Goal: Transaction & Acquisition: Purchase product/service

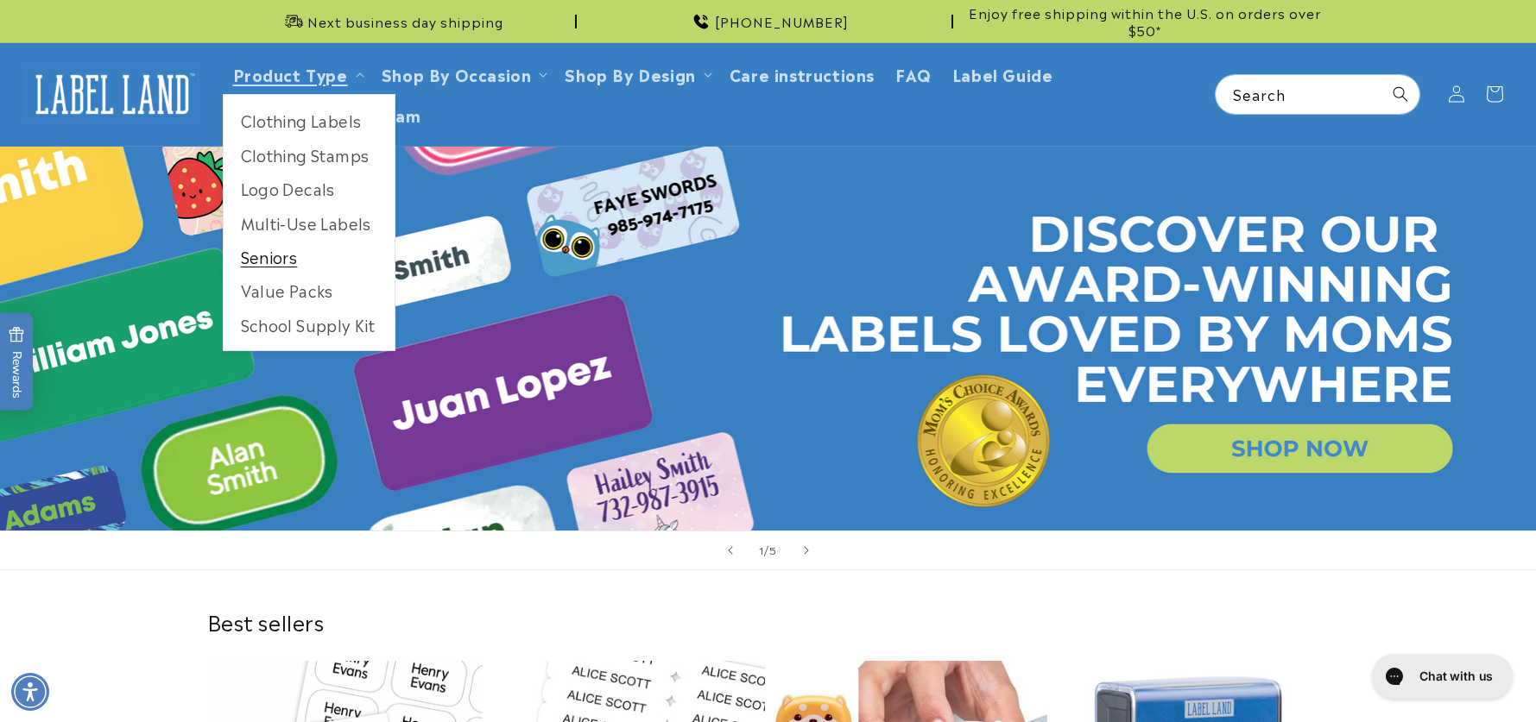
click at [262, 256] on link "Seniors" at bounding box center [309, 257] width 171 height 34
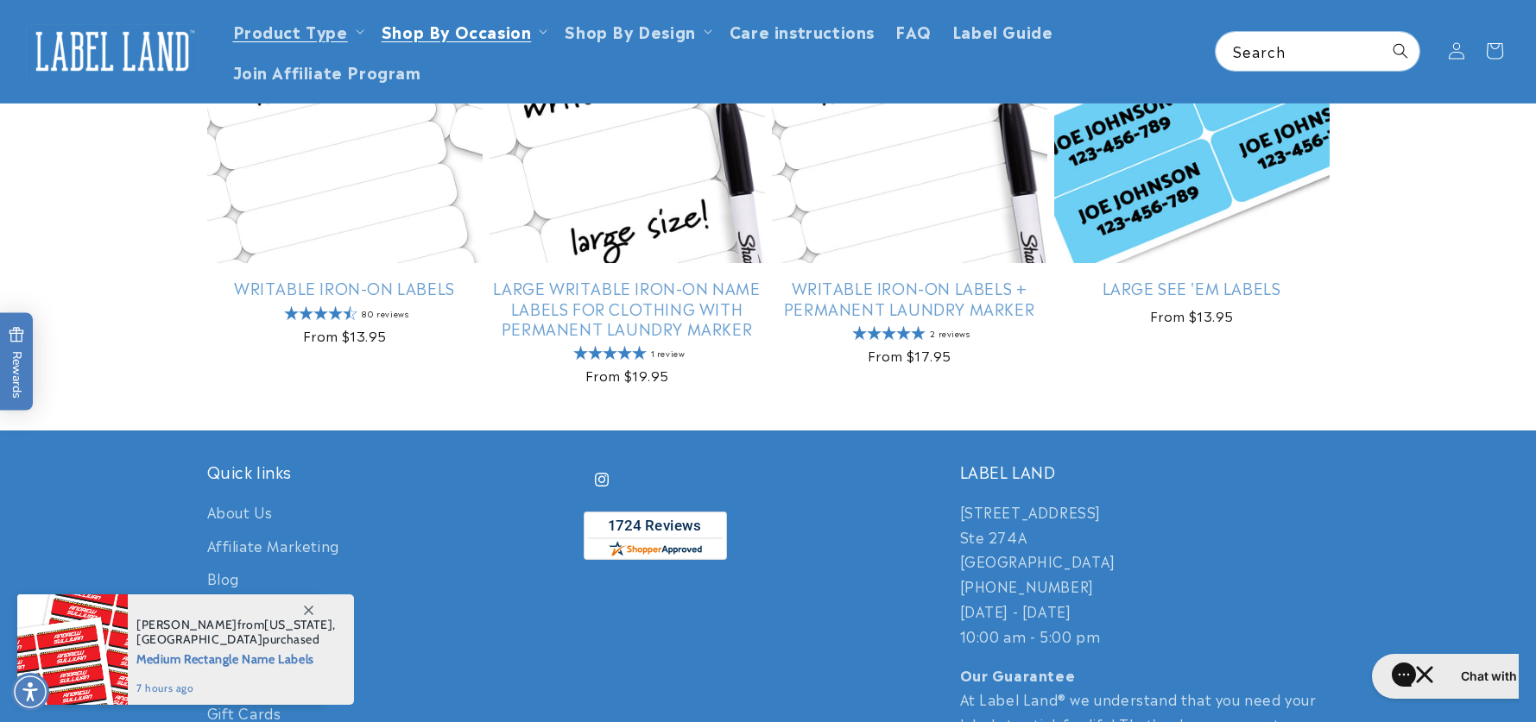
scroll to position [698, 0]
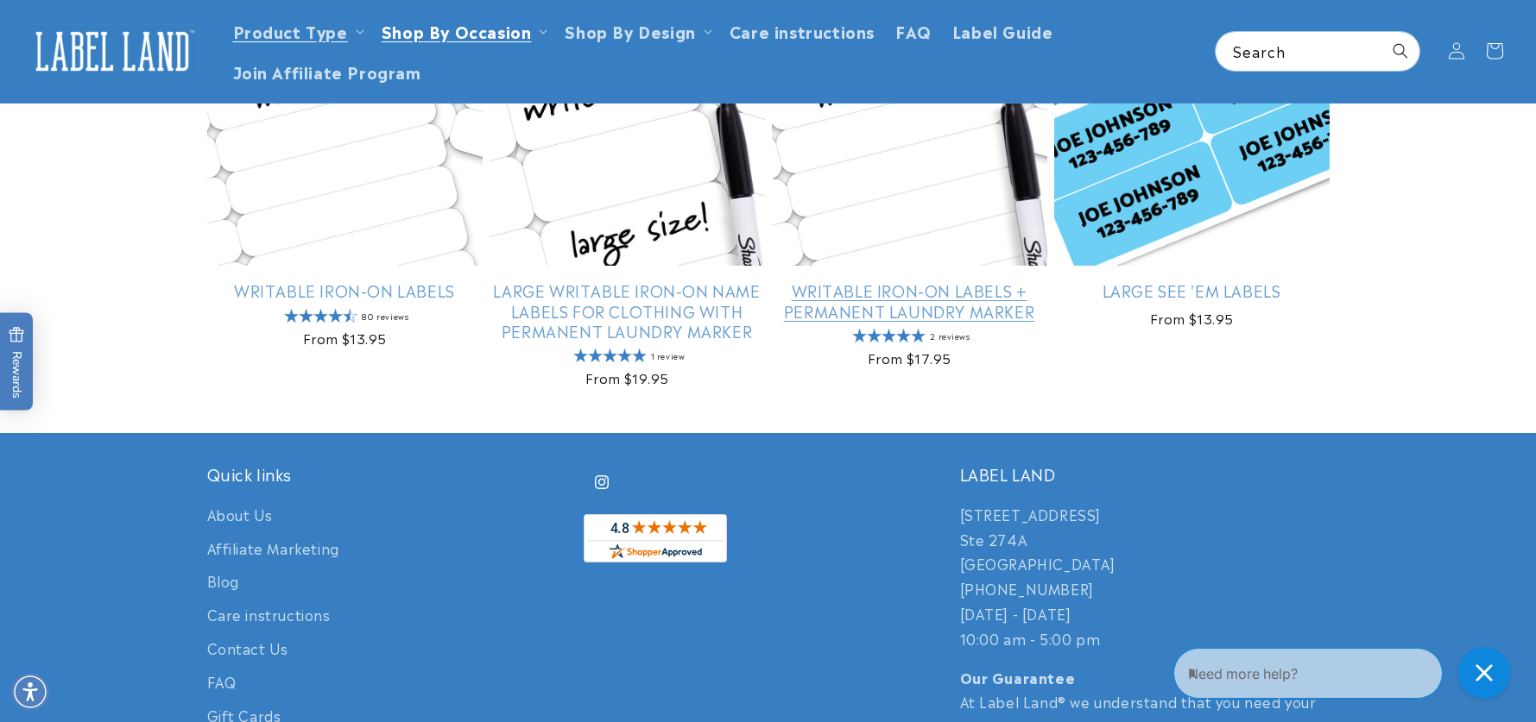
click at [879, 301] on link "Writable Iron-On Labels + Permanent Laundry Marker" at bounding box center [909, 301] width 275 height 41
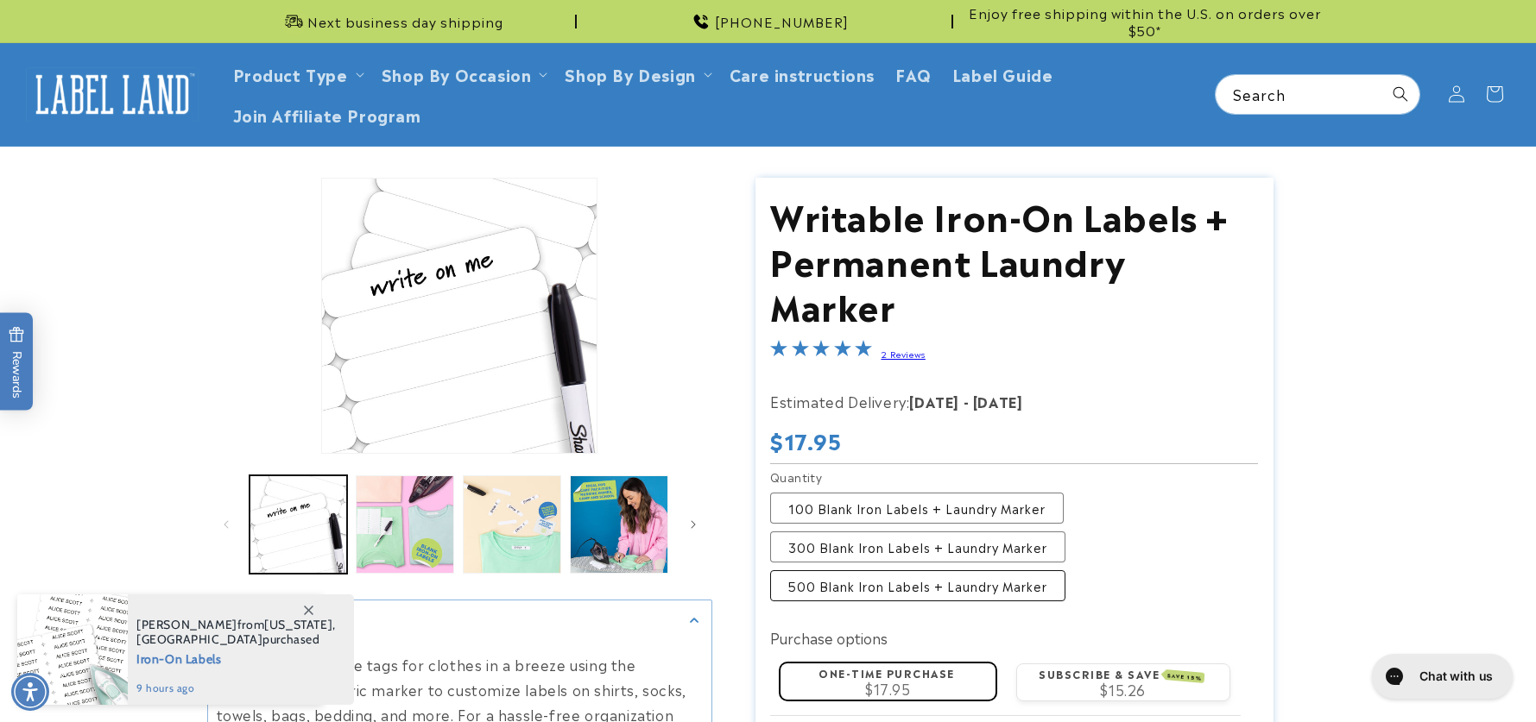
click at [848, 571] on label "500 Blank Iron Labels + Laundry Marker Variant sold out or unavailable" at bounding box center [917, 586] width 295 height 31
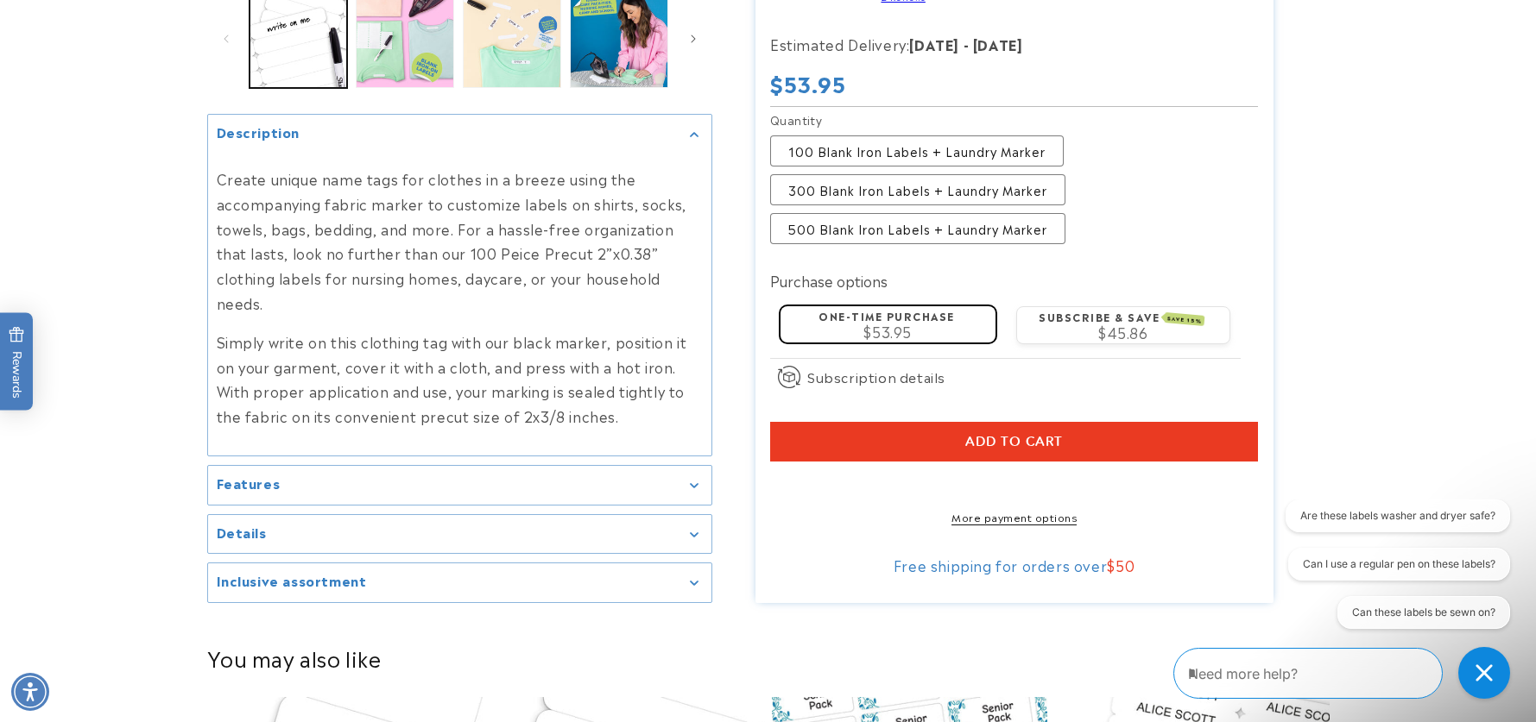
click at [994, 434] on span "Add to cart" at bounding box center [1014, 442] width 98 height 16
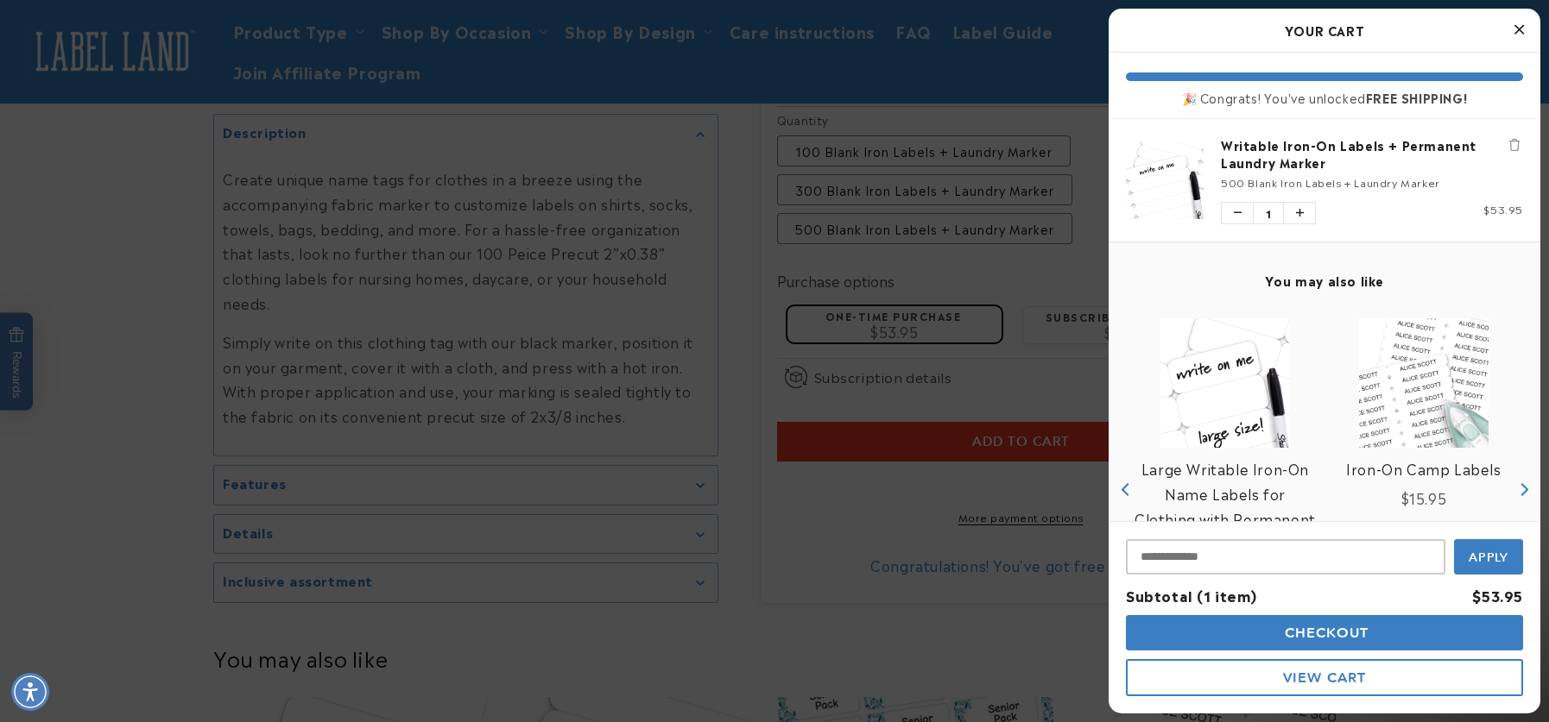
click at [1306, 631] on span "Checkout" at bounding box center [1324, 633] width 89 height 16
